Goal: Transaction & Acquisition: Purchase product/service

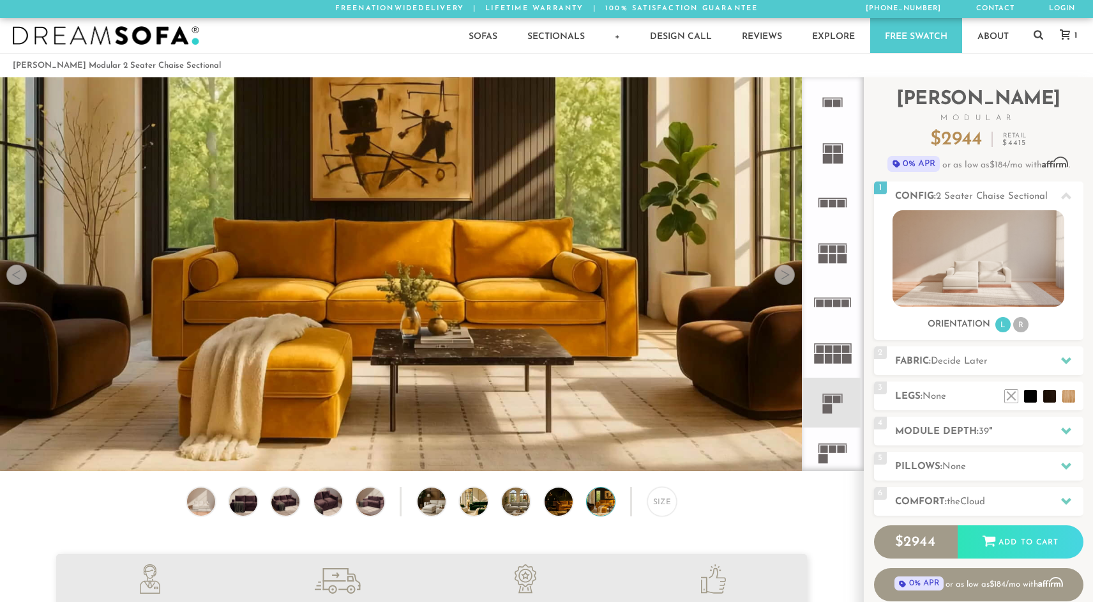
scroll to position [14547, 1093]
click at [1012, 400] on li at bounding box center [992, 376] width 51 height 51
click at [1004, 390] on li at bounding box center [992, 376] width 51 height 51
click at [1027, 397] on li at bounding box center [1011, 376] width 51 height 51
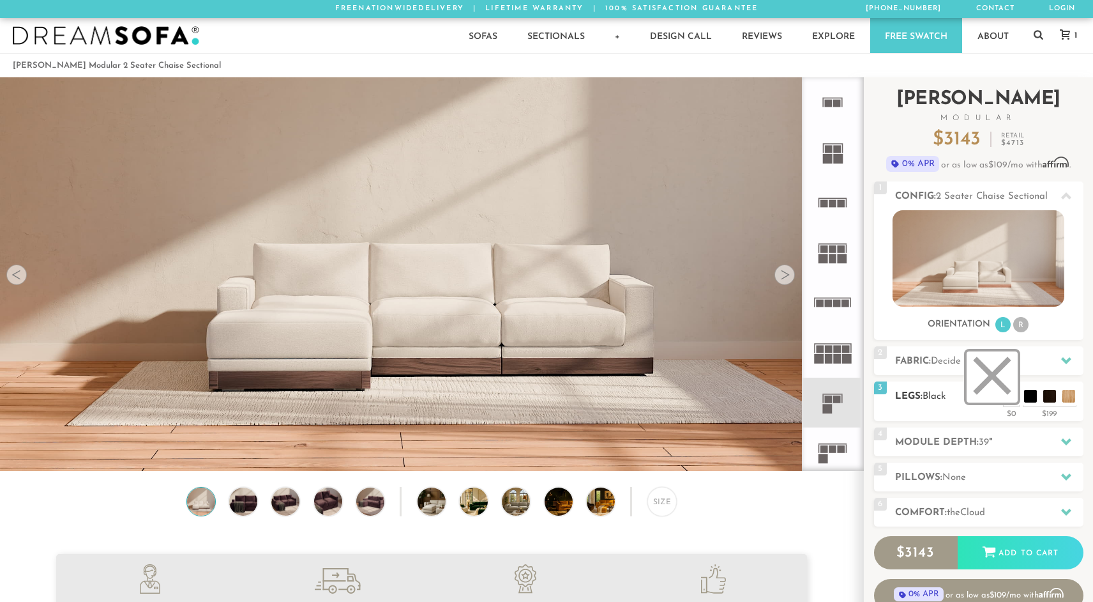
click at [1010, 398] on li at bounding box center [992, 376] width 51 height 51
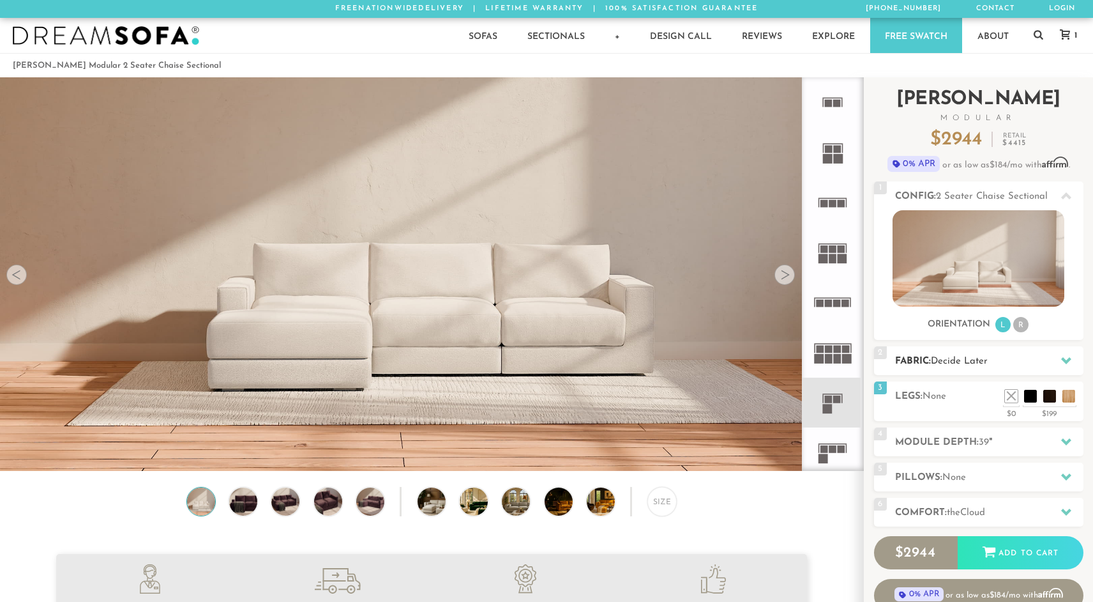
click at [944, 368] on div "2 Fabric: Decide Later" at bounding box center [978, 360] width 209 height 29
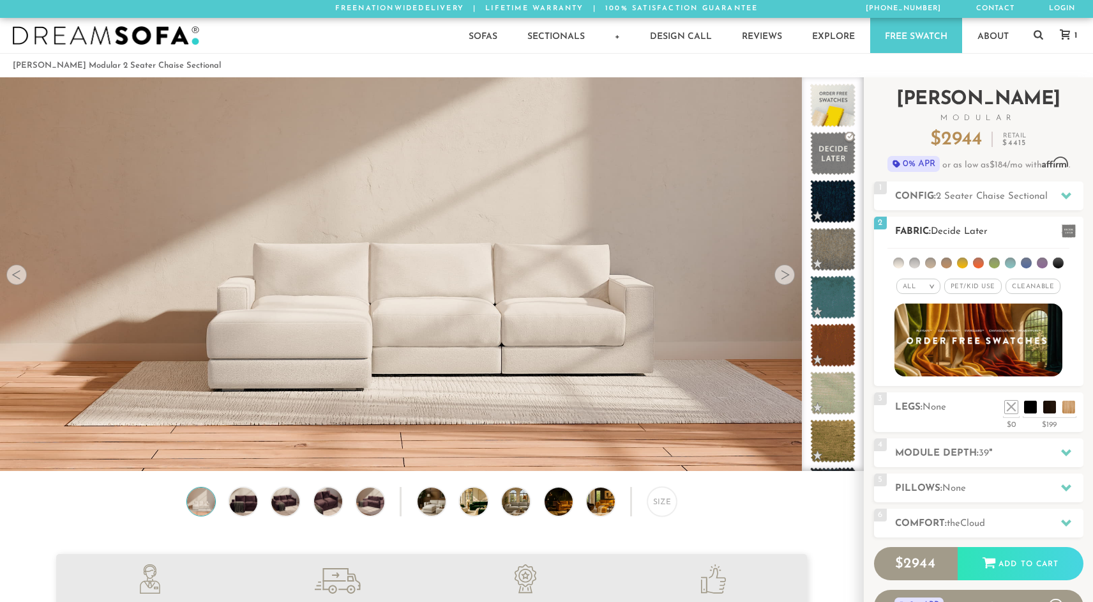
click at [897, 263] on li at bounding box center [898, 262] width 11 height 11
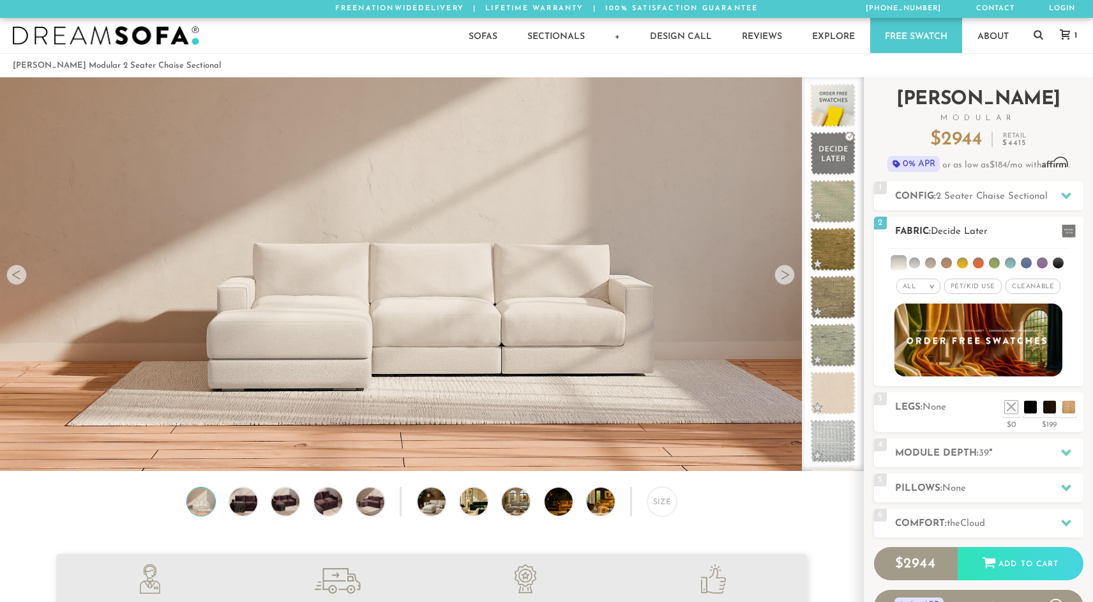
click at [1040, 287] on span "Cleanable x" at bounding box center [1033, 285] width 55 height 15
click at [954, 236] on h2 "Fabric: Decide Later" at bounding box center [989, 231] width 188 height 15
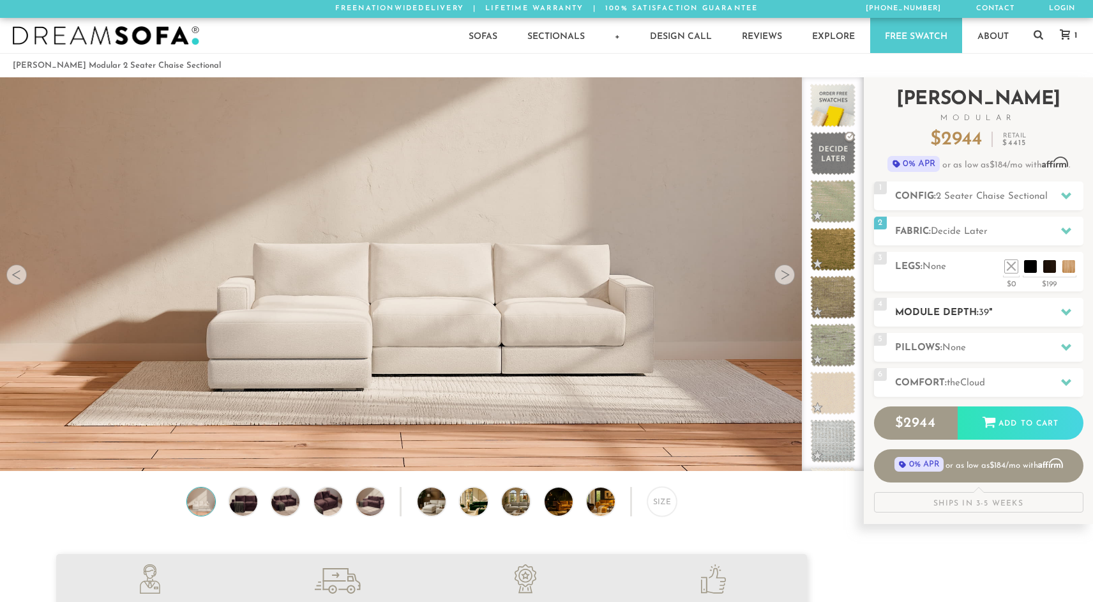
click at [950, 303] on div "4 Module Depth: 39 "" at bounding box center [978, 312] width 209 height 29
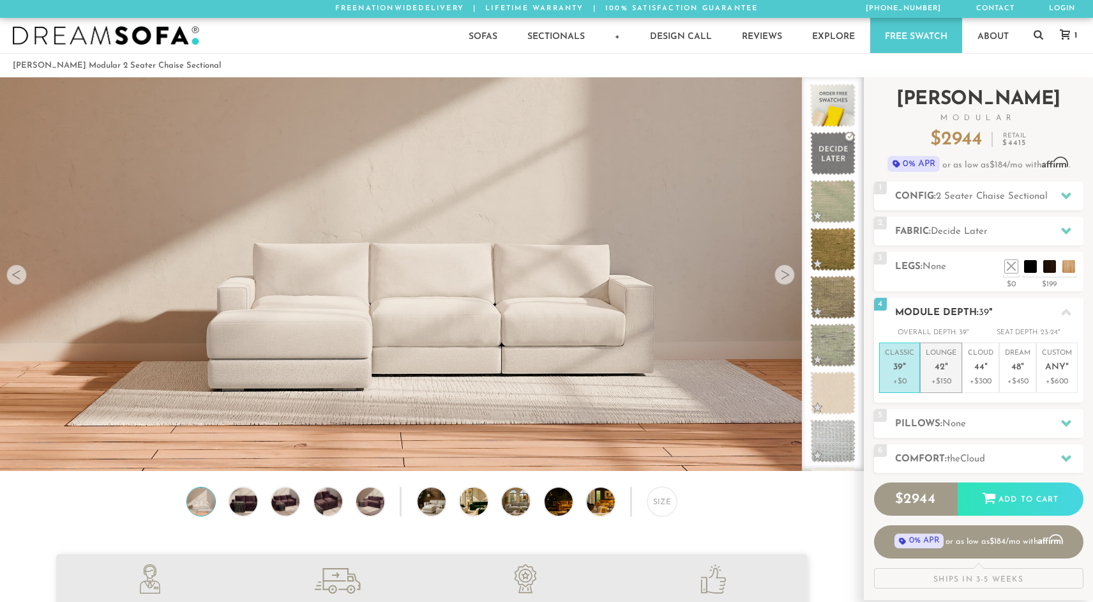
click at [935, 360] on p "Lounge 42 "" at bounding box center [941, 361] width 31 height 27
click at [937, 311] on h2 "Module Depth: 42 "" at bounding box center [989, 312] width 188 height 15
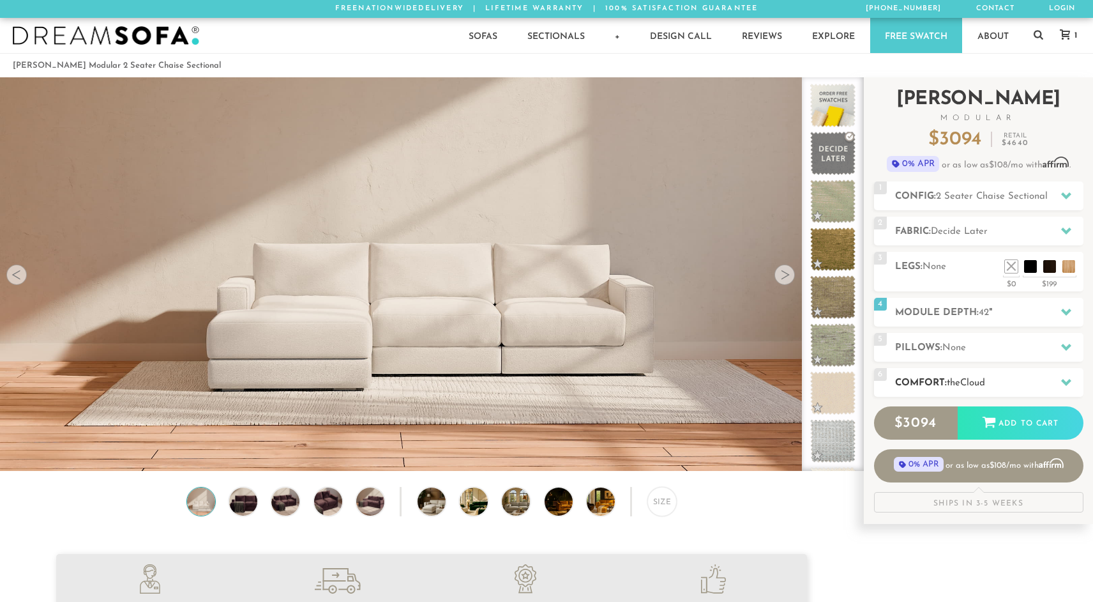
click at [947, 381] on h2 "Comfort: the Cloud" at bounding box center [989, 382] width 188 height 15
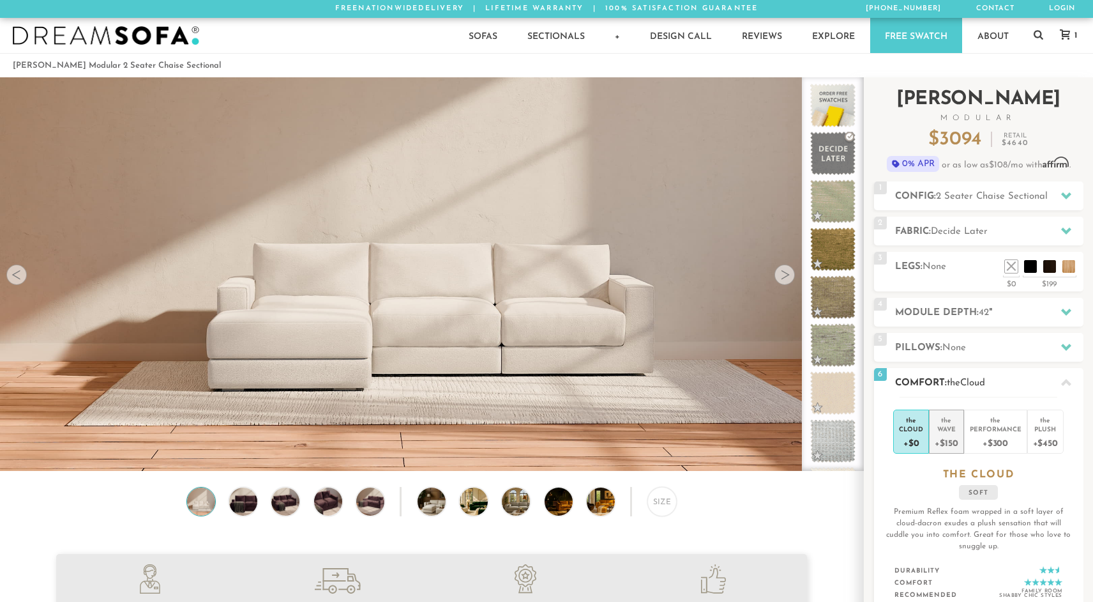
click at [953, 421] on div "the" at bounding box center [946, 417] width 23 height 13
click at [951, 382] on span "the" at bounding box center [953, 383] width 13 height 10
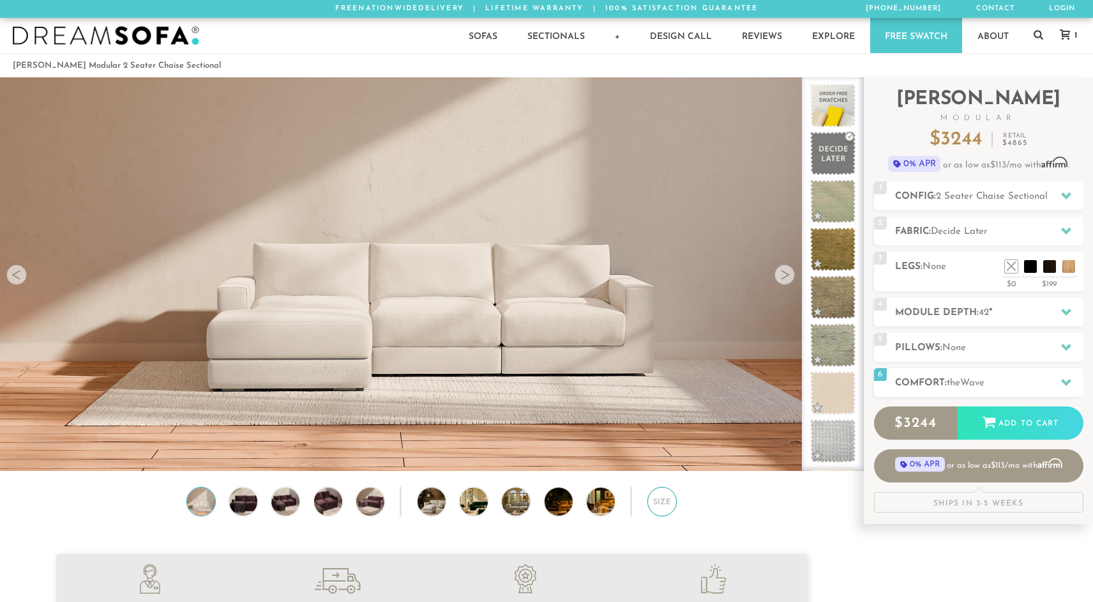
click at [664, 508] on div "Size" at bounding box center [662, 501] width 29 height 29
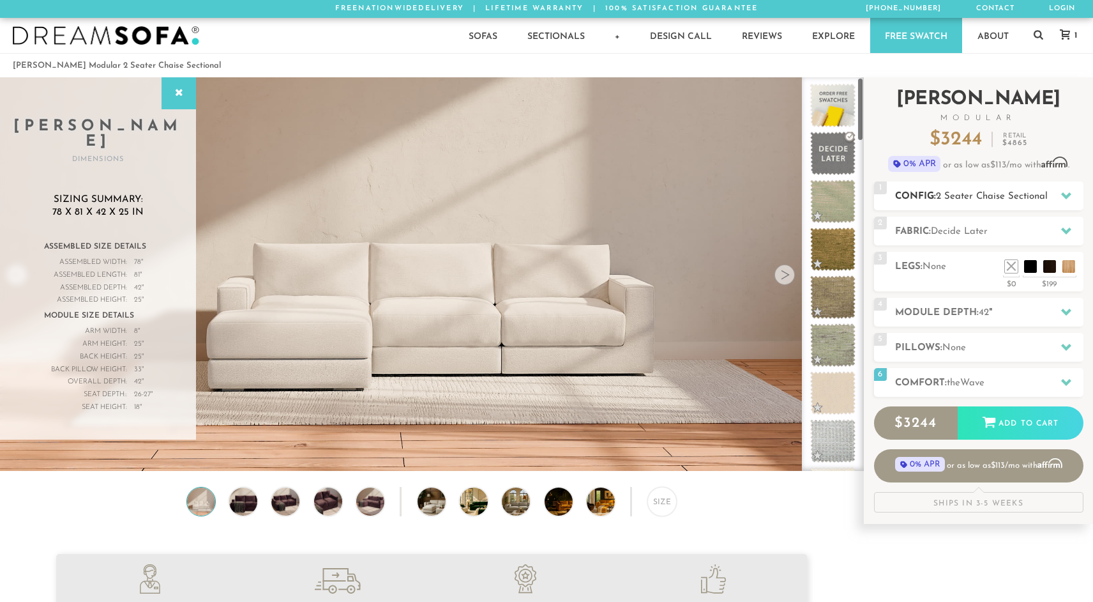
click at [906, 193] on h2 "Config: 2 Seater Chaise Sectional" at bounding box center [989, 196] width 188 height 15
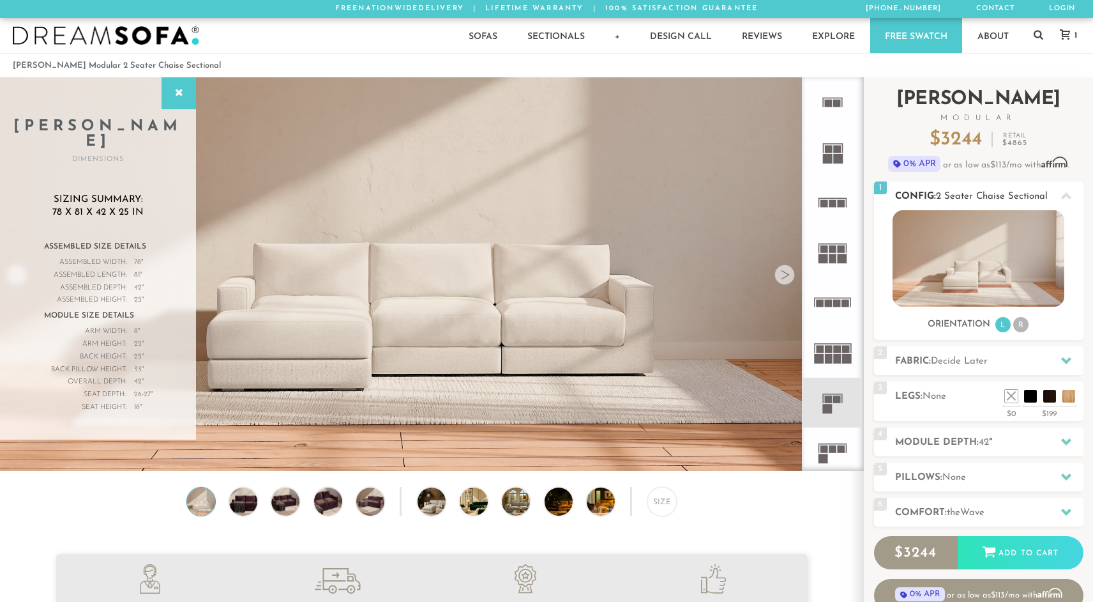
click at [924, 195] on h2 "Config: 2 Seater Chaise Sectional" at bounding box center [989, 196] width 188 height 15
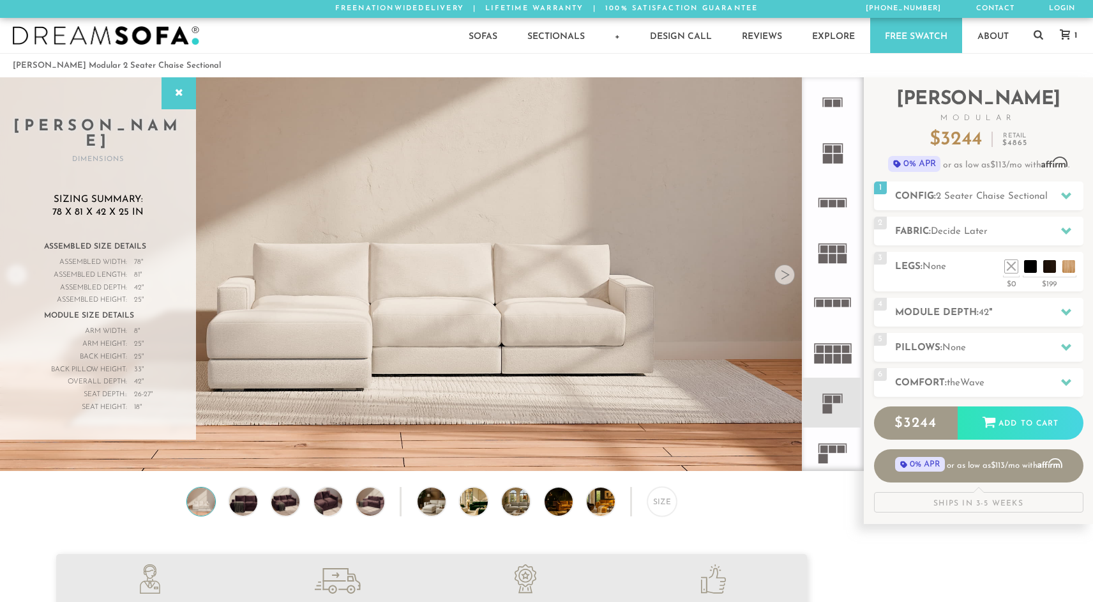
click at [834, 448] on rect at bounding box center [834, 449] width 8 height 8
click at [839, 412] on icon at bounding box center [833, 402] width 50 height 50
click at [836, 444] on icon at bounding box center [833, 452] width 50 height 50
click at [843, 401] on icon at bounding box center [833, 402] width 50 height 50
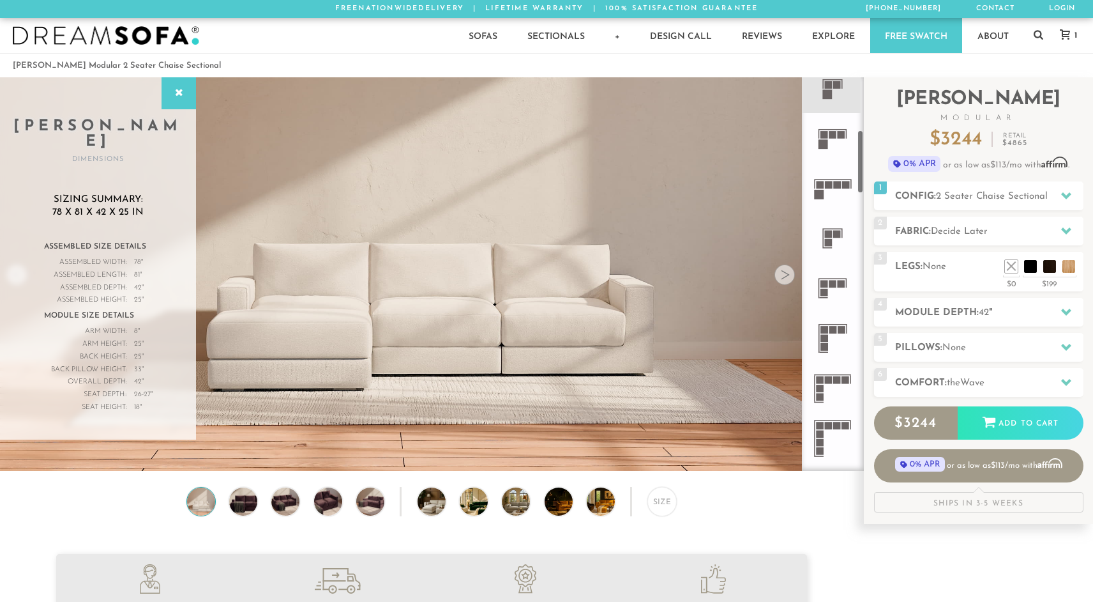
scroll to position [322, 0]
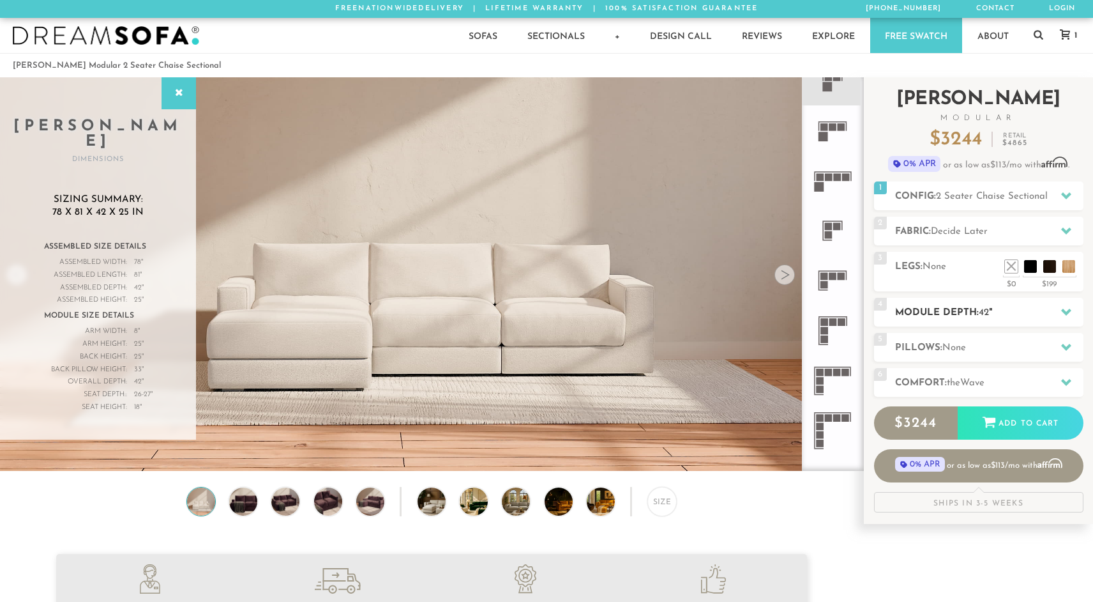
click at [939, 315] on h2 "Module Depth: 42 "" at bounding box center [989, 312] width 188 height 15
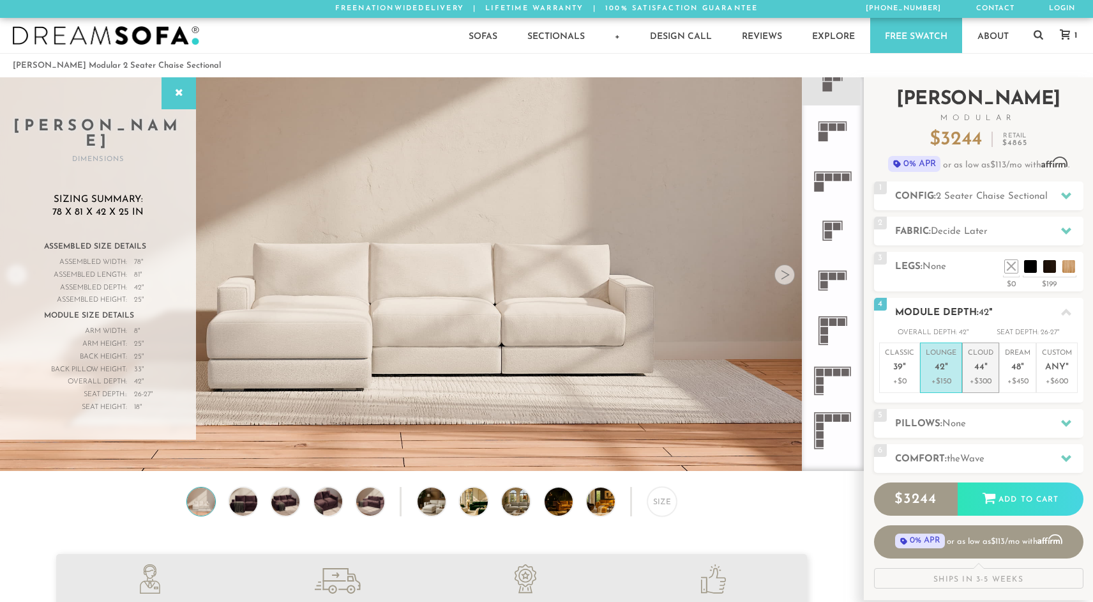
click at [976, 358] on p "Cloud 44 "" at bounding box center [981, 361] width 26 height 27
click at [948, 364] on p "Lounge 42 "" at bounding box center [941, 361] width 31 height 27
click at [972, 369] on p "Cloud 44 "" at bounding box center [981, 361] width 26 height 27
click at [1008, 365] on p "Dream 48 "" at bounding box center [1018, 361] width 26 height 27
click at [1049, 367] on span "Any" at bounding box center [1055, 367] width 20 height 11
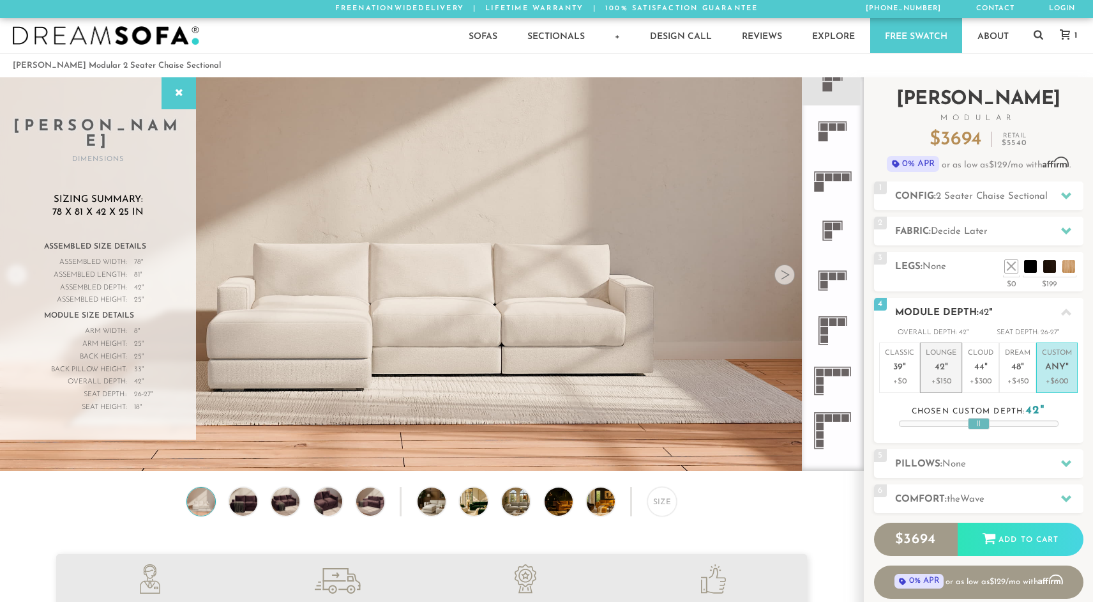
click at [946, 356] on p "Lounge 42 "" at bounding box center [941, 361] width 31 height 27
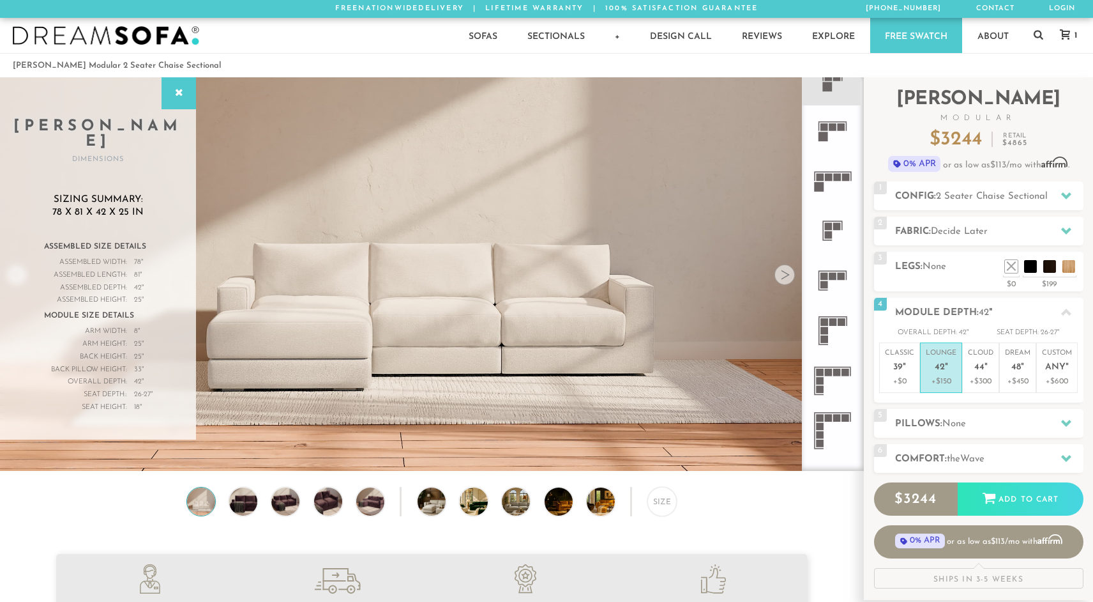
click at [831, 133] on icon at bounding box center [833, 130] width 50 height 50
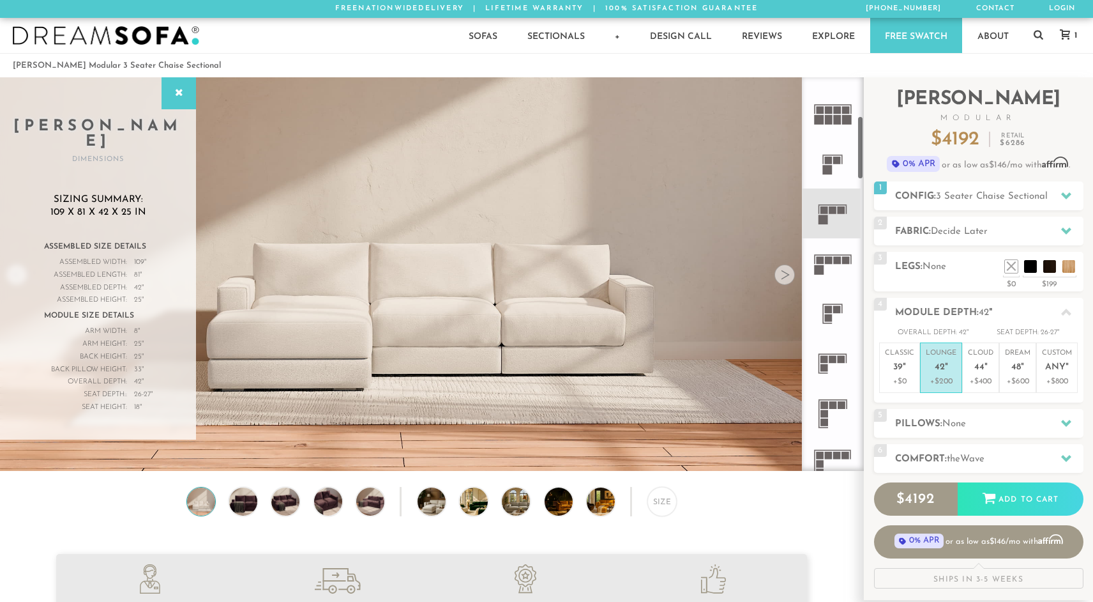
scroll to position [236, 0]
click at [835, 165] on rect at bounding box center [837, 164] width 8 height 8
